Goal: Navigation & Orientation: Go to known website

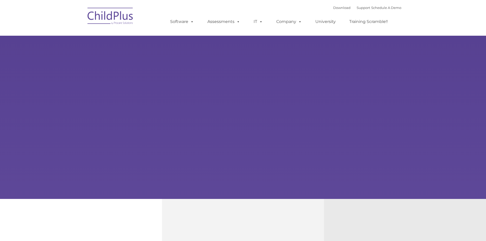
select select "MEDIUM"
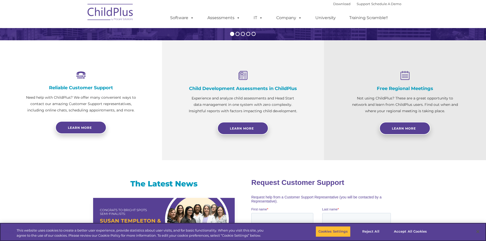
scroll to position [160, 0]
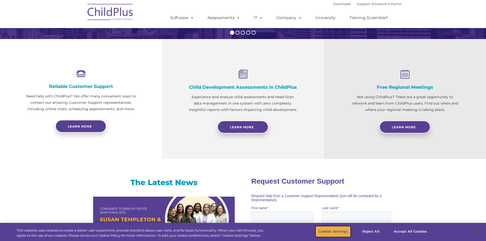
click at [330, 234] on button "Cookies Settings" at bounding box center [332, 231] width 35 height 11
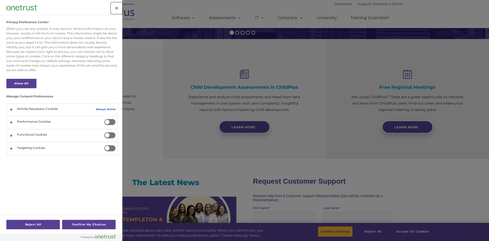
click at [117, 8] on button "Close" at bounding box center [116, 8] width 11 height 11
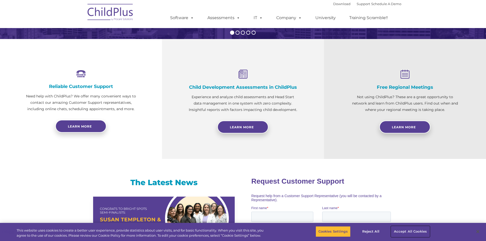
click at [414, 230] on button "Accept All Cookies" at bounding box center [410, 231] width 38 height 11
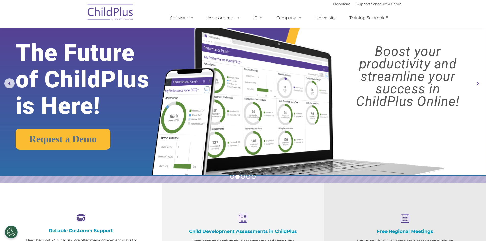
scroll to position [0, 0]
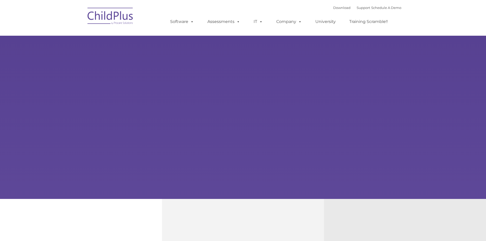
type input ""
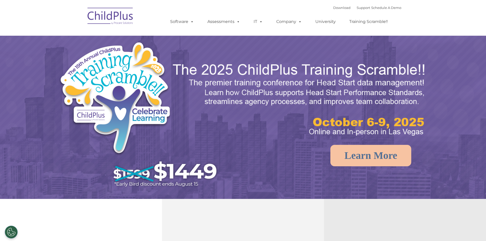
select select "MEDIUM"
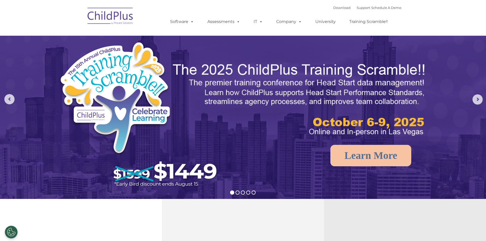
click at [112, 23] on img at bounding box center [110, 16] width 51 height 25
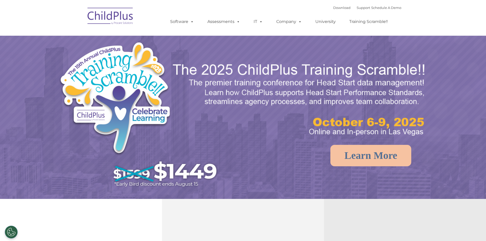
select select "MEDIUM"
